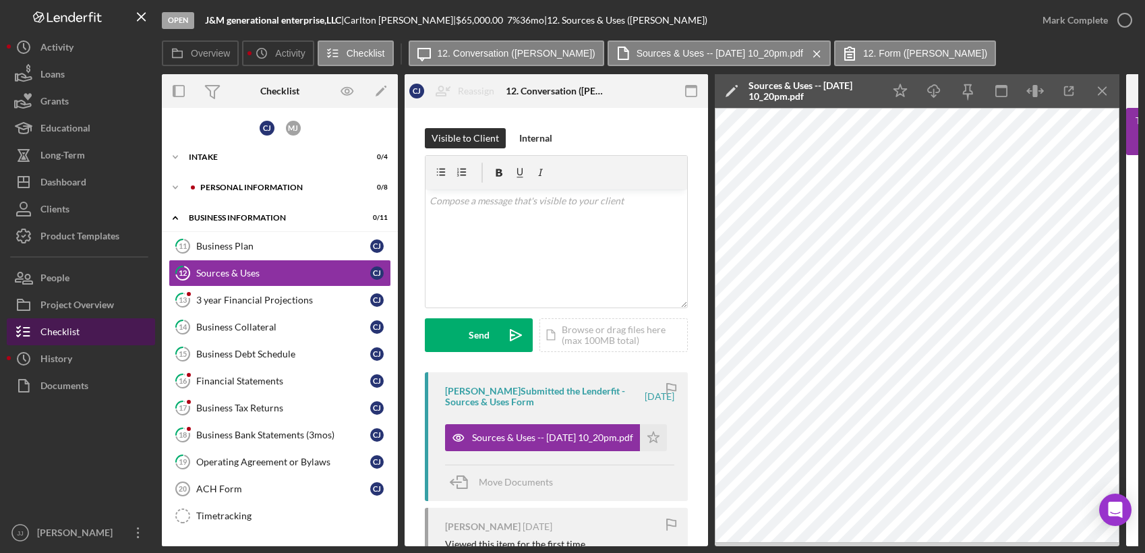
click at [80, 361] on button "Icon/History History" at bounding box center [81, 358] width 148 height 27
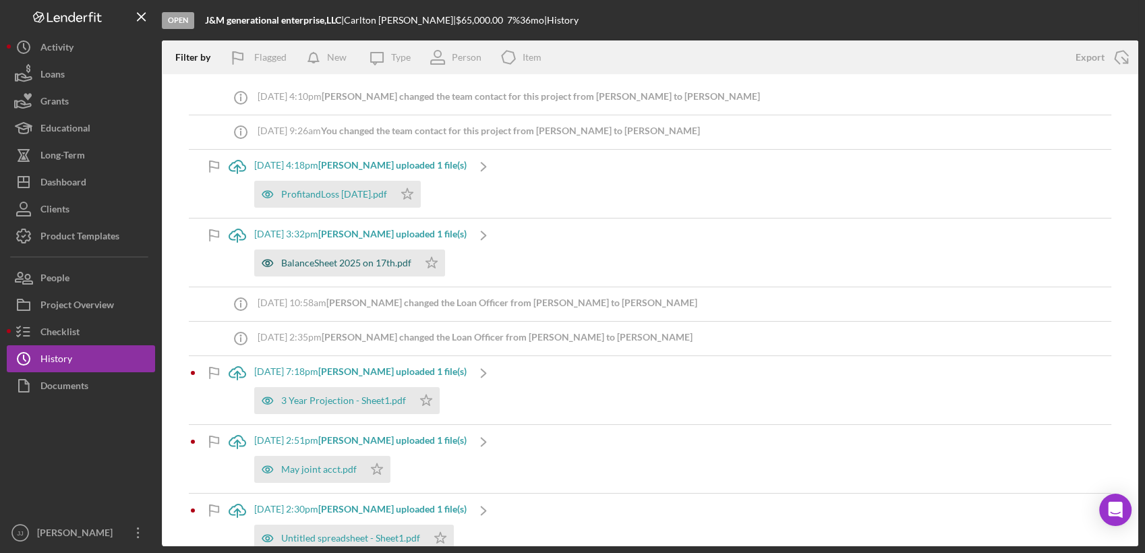
click at [349, 266] on div "BalanceSheet 2025 on 17th.pdf" at bounding box center [346, 263] width 130 height 11
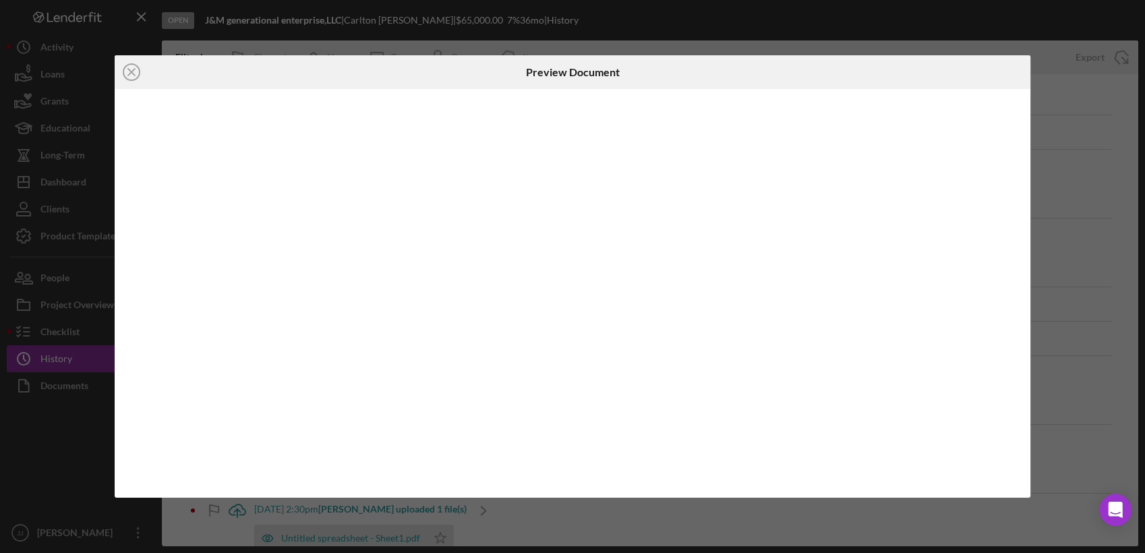
click at [349, 266] on div at bounding box center [573, 293] width 916 height 409
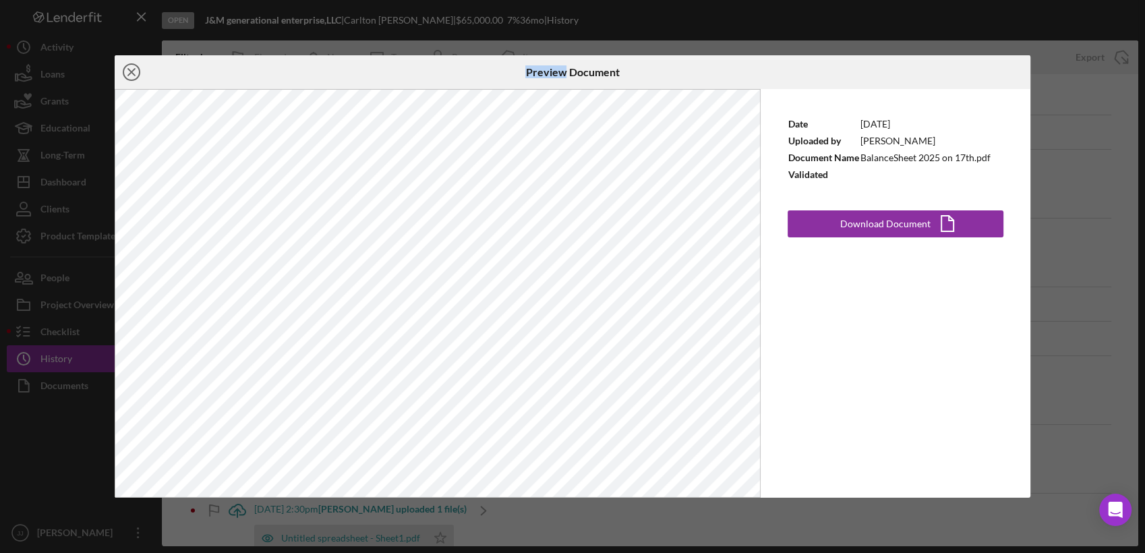
click at [124, 73] on icon "Icon/Close" at bounding box center [132, 72] width 34 height 34
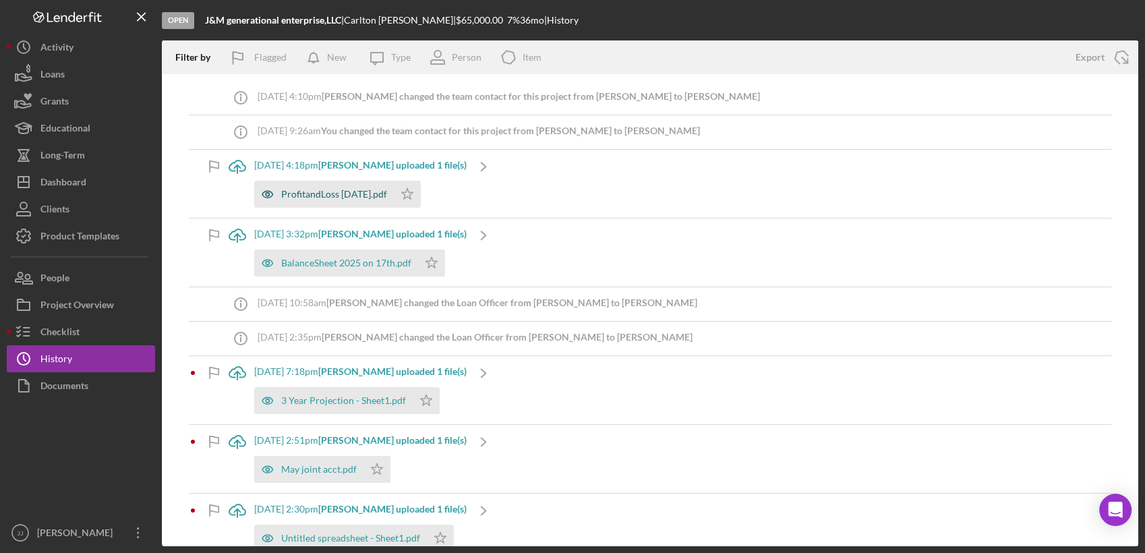
click at [366, 198] on div "ProfitandLoss [DATE].pdf" at bounding box center [334, 194] width 106 height 11
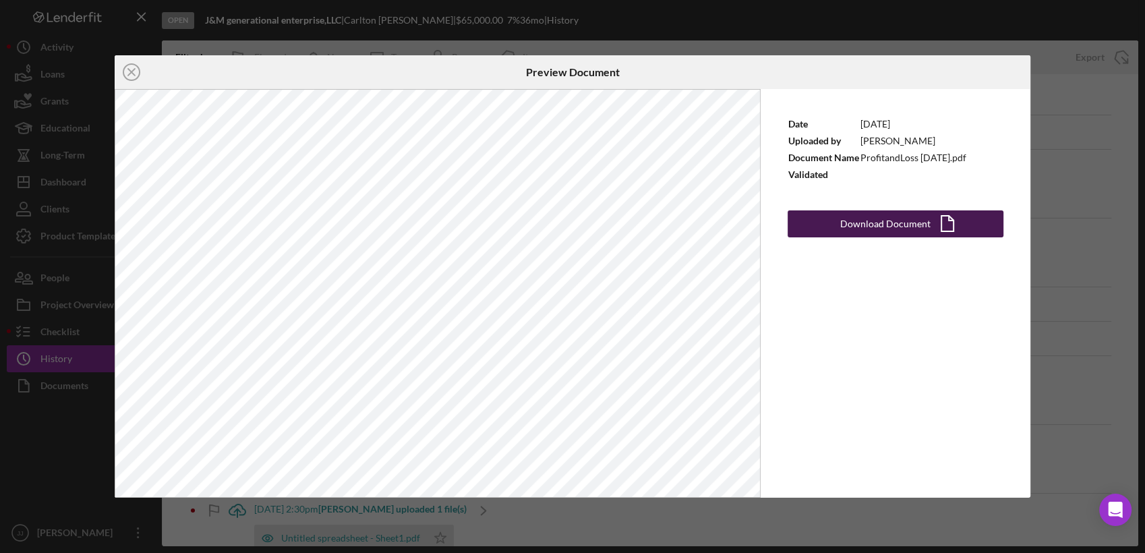
click at [845, 225] on div "Download Document" at bounding box center [886, 223] width 90 height 27
click at [134, 71] on icon "Icon/Close" at bounding box center [132, 72] width 34 height 34
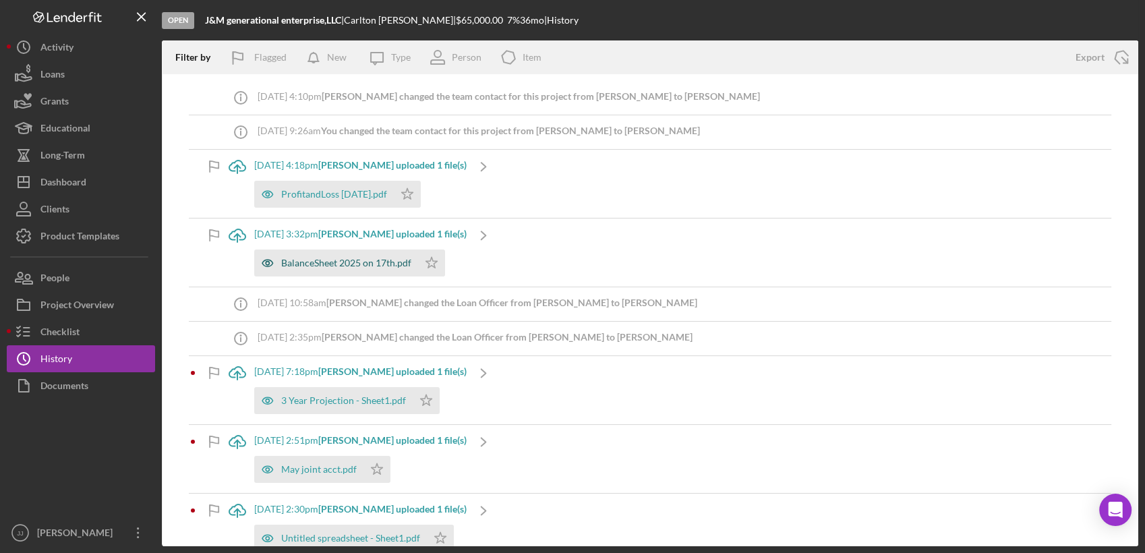
click at [340, 265] on div "BalanceSheet 2025 on 17th.pdf" at bounding box center [346, 263] width 130 height 11
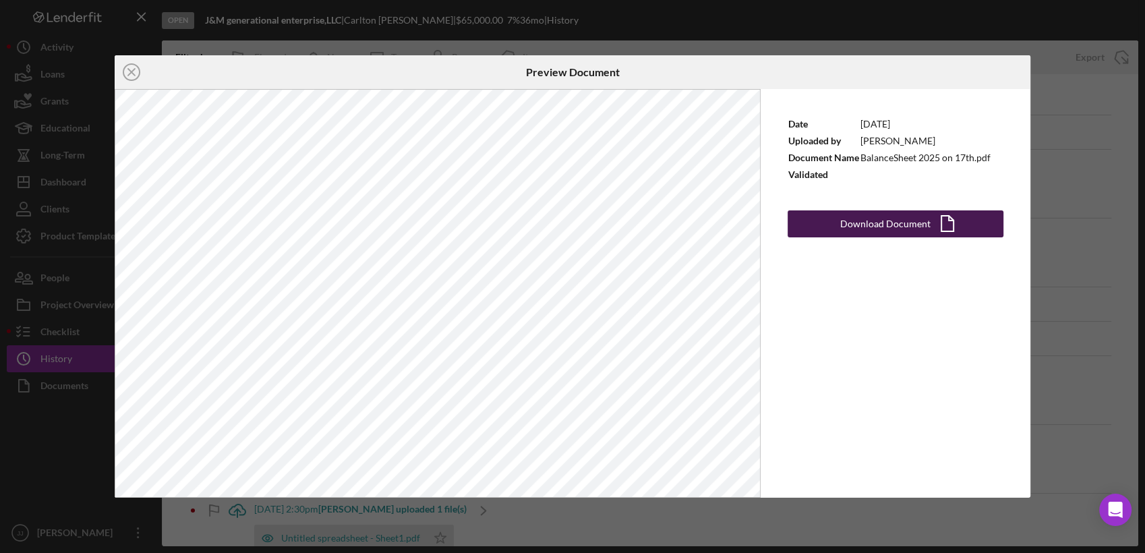
click at [907, 229] on div "Download Document" at bounding box center [886, 223] width 90 height 27
click at [884, 216] on div "Download Document" at bounding box center [886, 223] width 90 height 27
click at [130, 76] on icon "Icon/Close" at bounding box center [132, 72] width 34 height 34
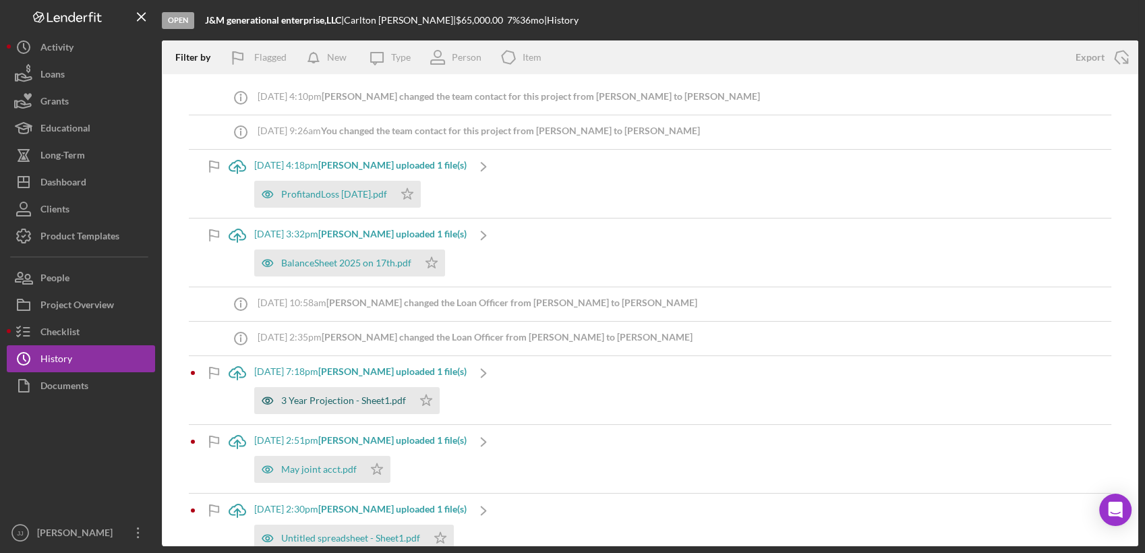
scroll to position [75, 0]
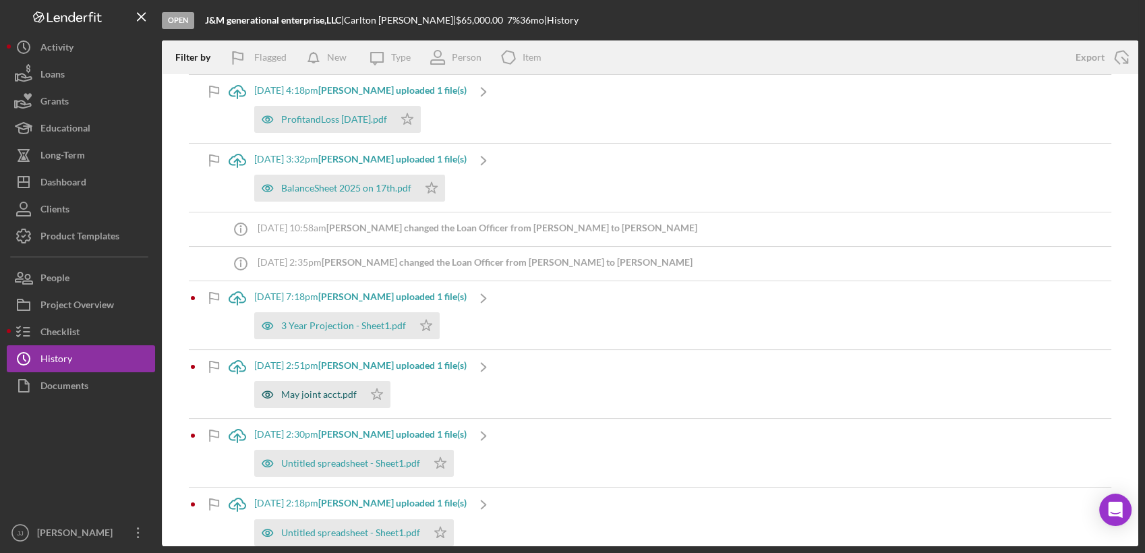
click at [314, 395] on div "May joint acct.pdf" at bounding box center [319, 394] width 76 height 11
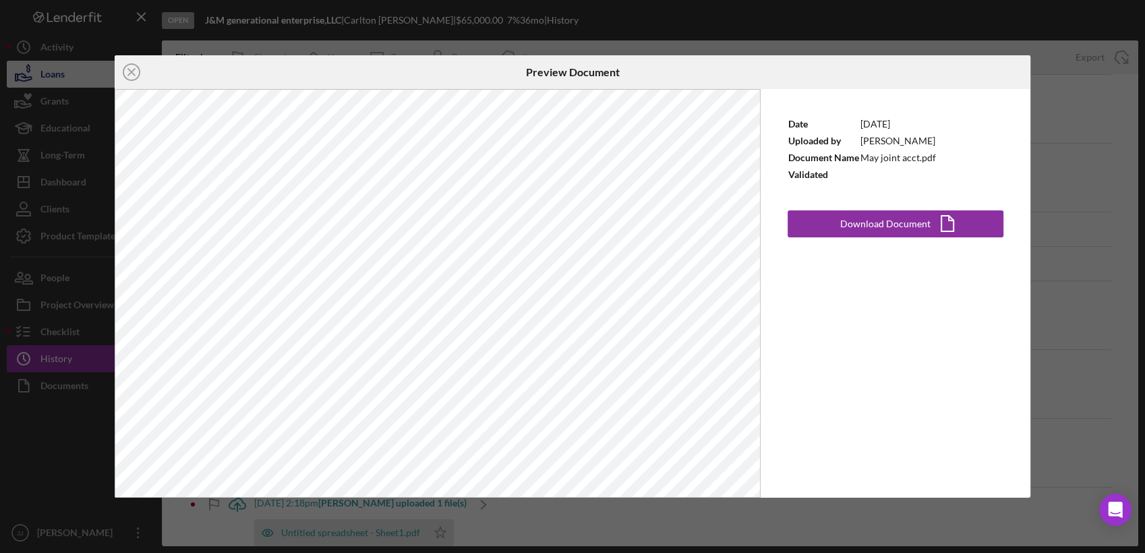
click at [130, 61] on icon "Icon/Close" at bounding box center [132, 72] width 34 height 34
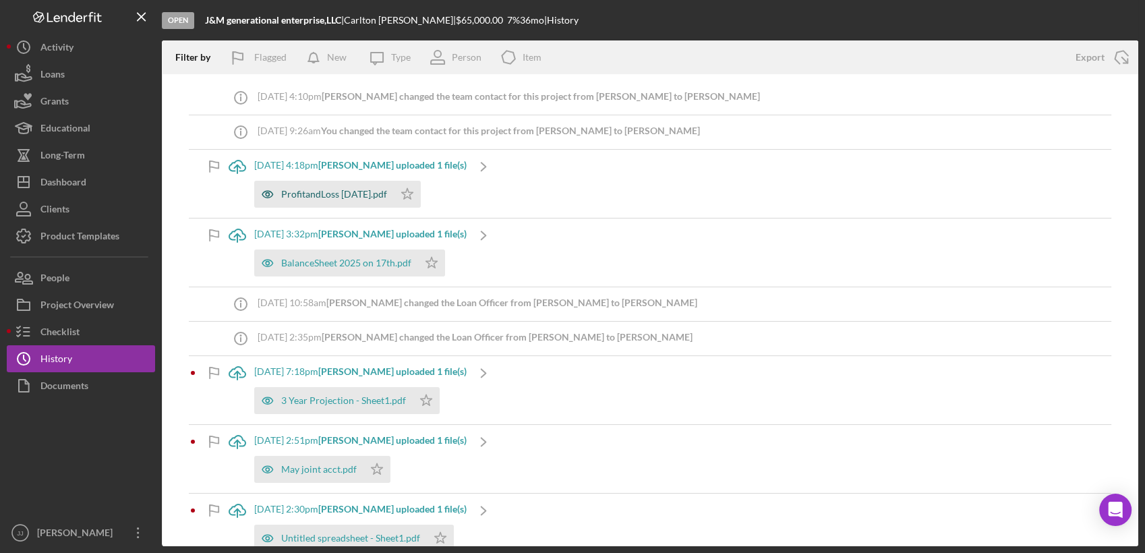
click at [309, 188] on div "ProfitandLoss [DATE].pdf" at bounding box center [324, 194] width 140 height 27
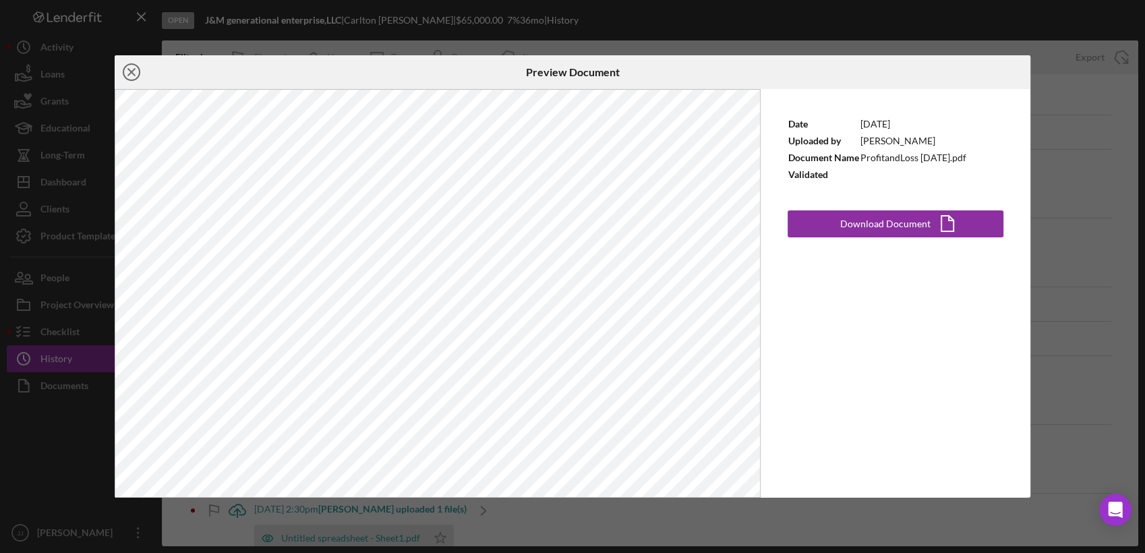
click at [140, 72] on icon "Icon/Close" at bounding box center [132, 72] width 34 height 34
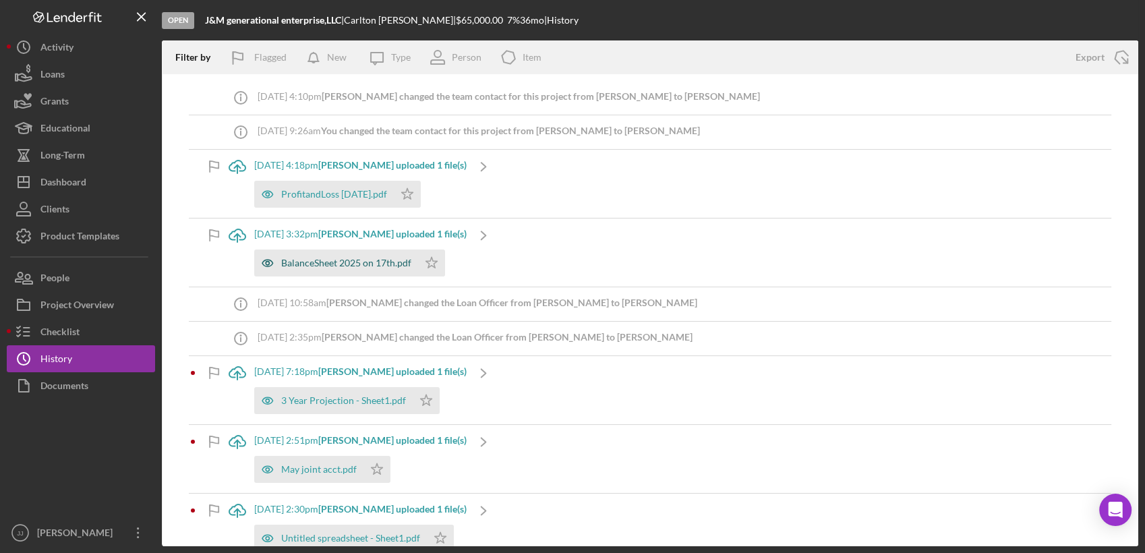
click at [335, 261] on div "BalanceSheet 2025 on 17th.pdf" at bounding box center [346, 263] width 130 height 11
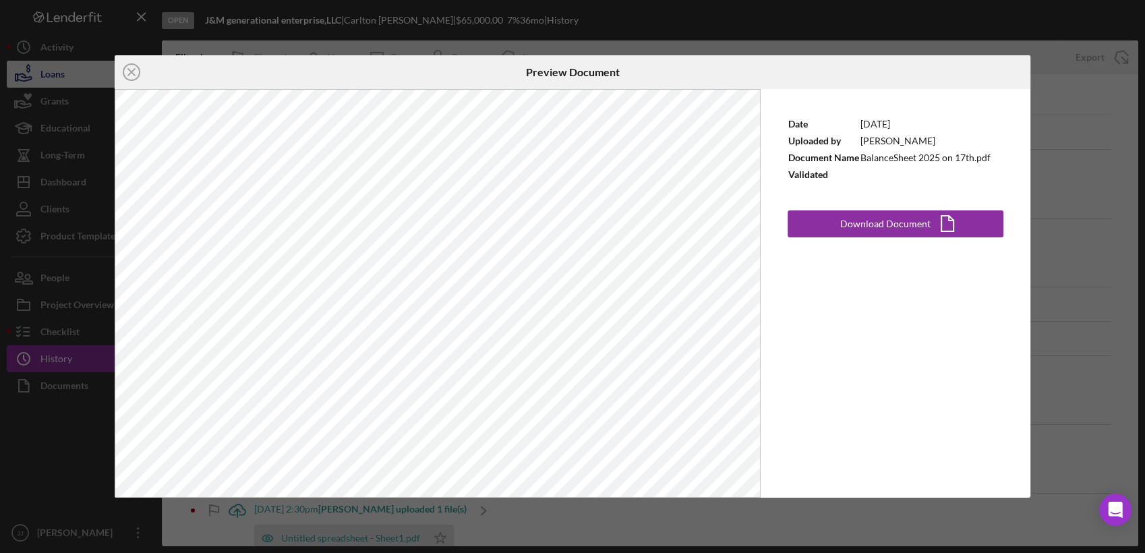
click at [125, 67] on circle at bounding box center [131, 72] width 16 height 16
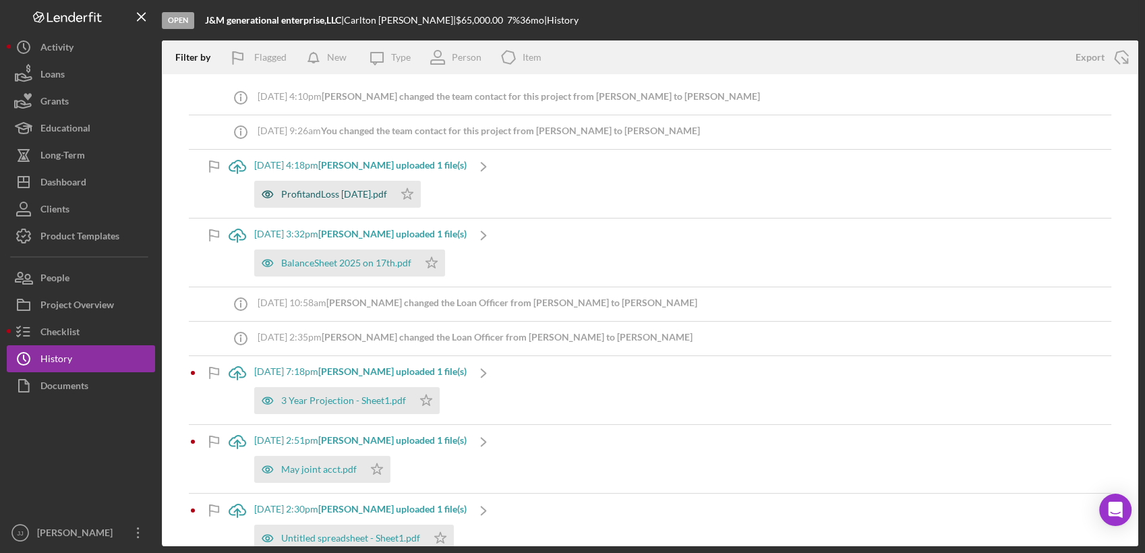
click at [341, 192] on div "ProfitandLoss [DATE].pdf" at bounding box center [334, 194] width 106 height 11
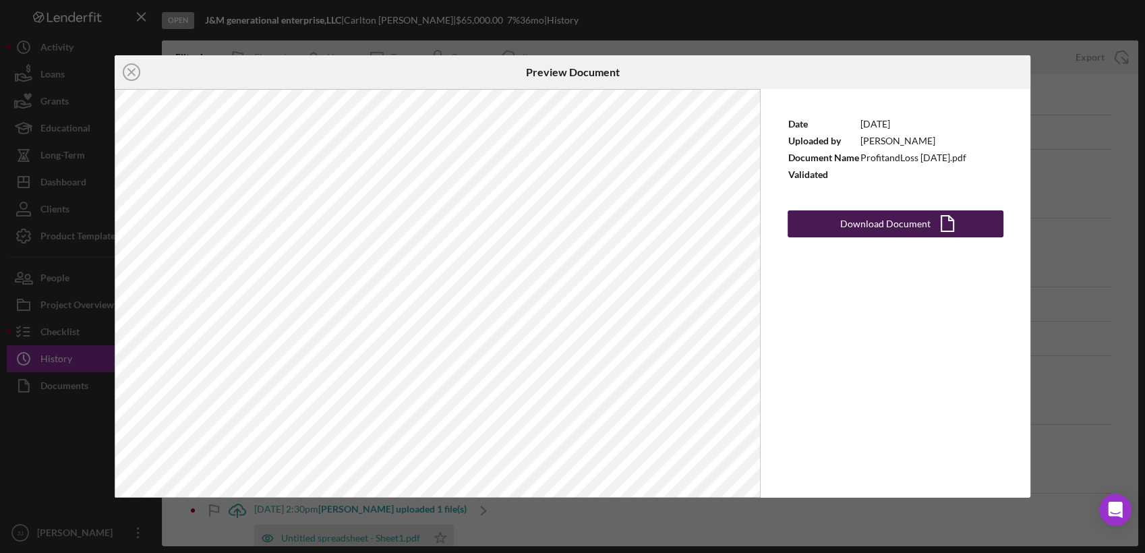
click at [877, 227] on div "Download Document" at bounding box center [886, 223] width 90 height 27
